Goal: Navigation & Orientation: Find specific page/section

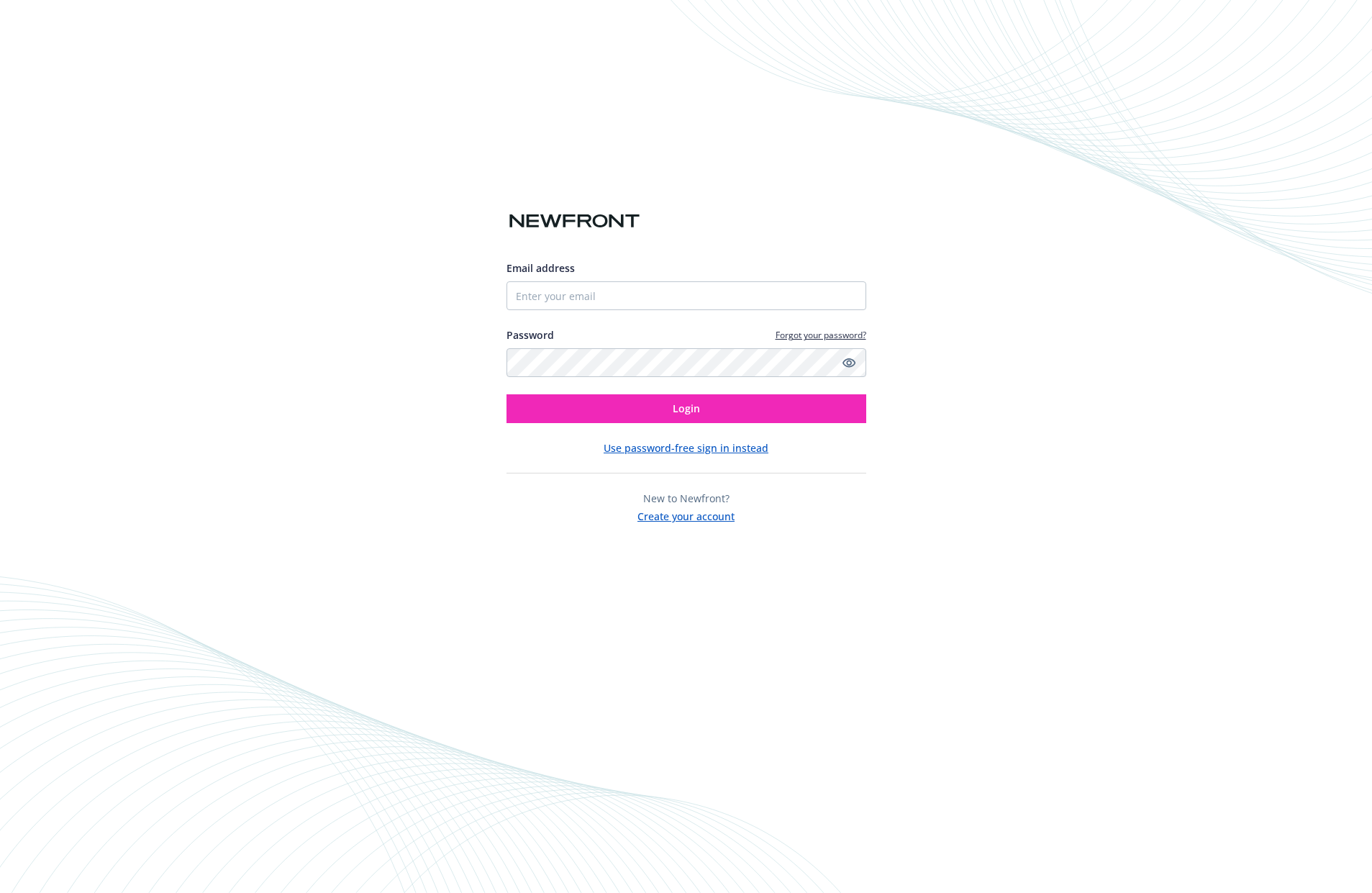
type input "[EMAIL_ADDRESS][DOMAIN_NAME]"
click at [507, 394] on button "Login" at bounding box center [686, 409] width 360 height 29
